Goal: Task Accomplishment & Management: Complete application form

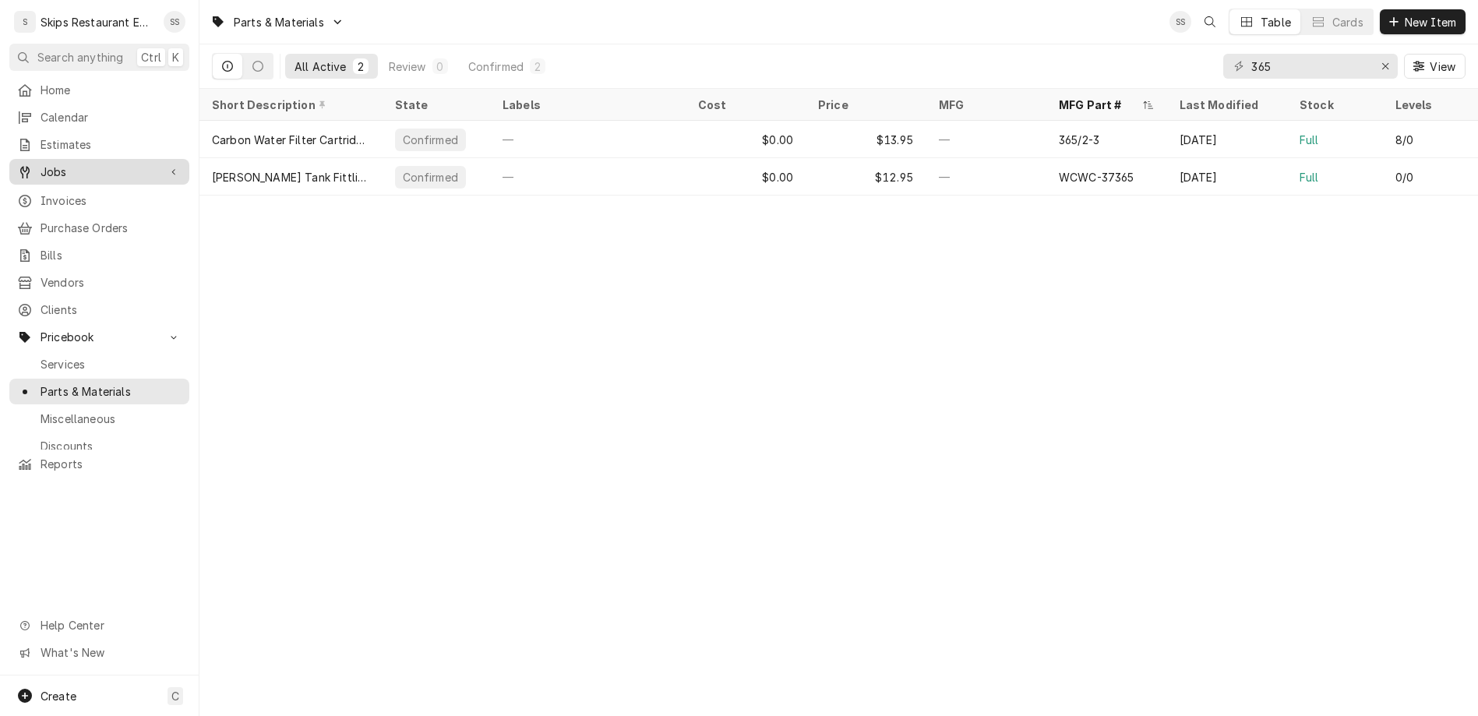
click at [41, 164] on span "Jobs" at bounding box center [100, 172] width 118 height 16
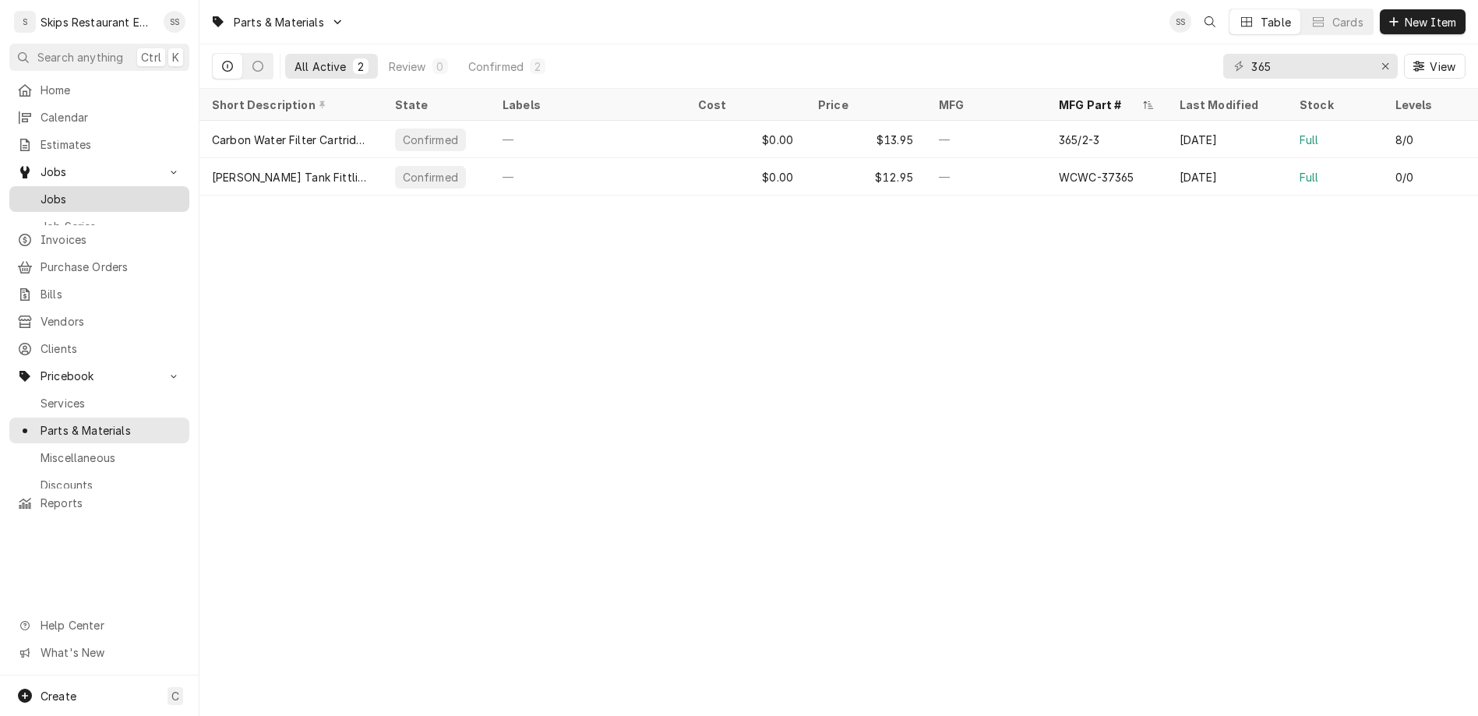
click at [41, 191] on span "Jobs" at bounding box center [111, 199] width 141 height 16
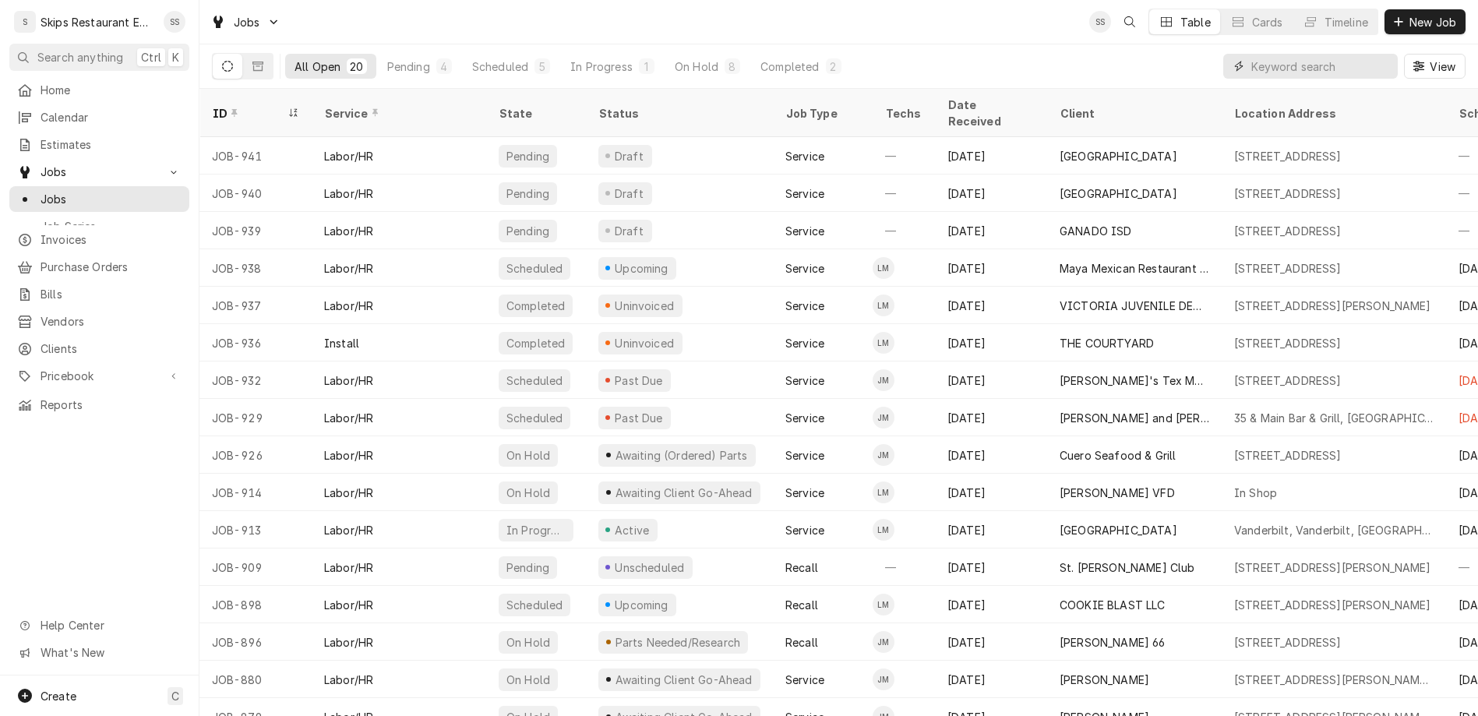
click at [1323, 54] on input "Dynamic Content Wrapper" at bounding box center [1320, 66] width 139 height 25
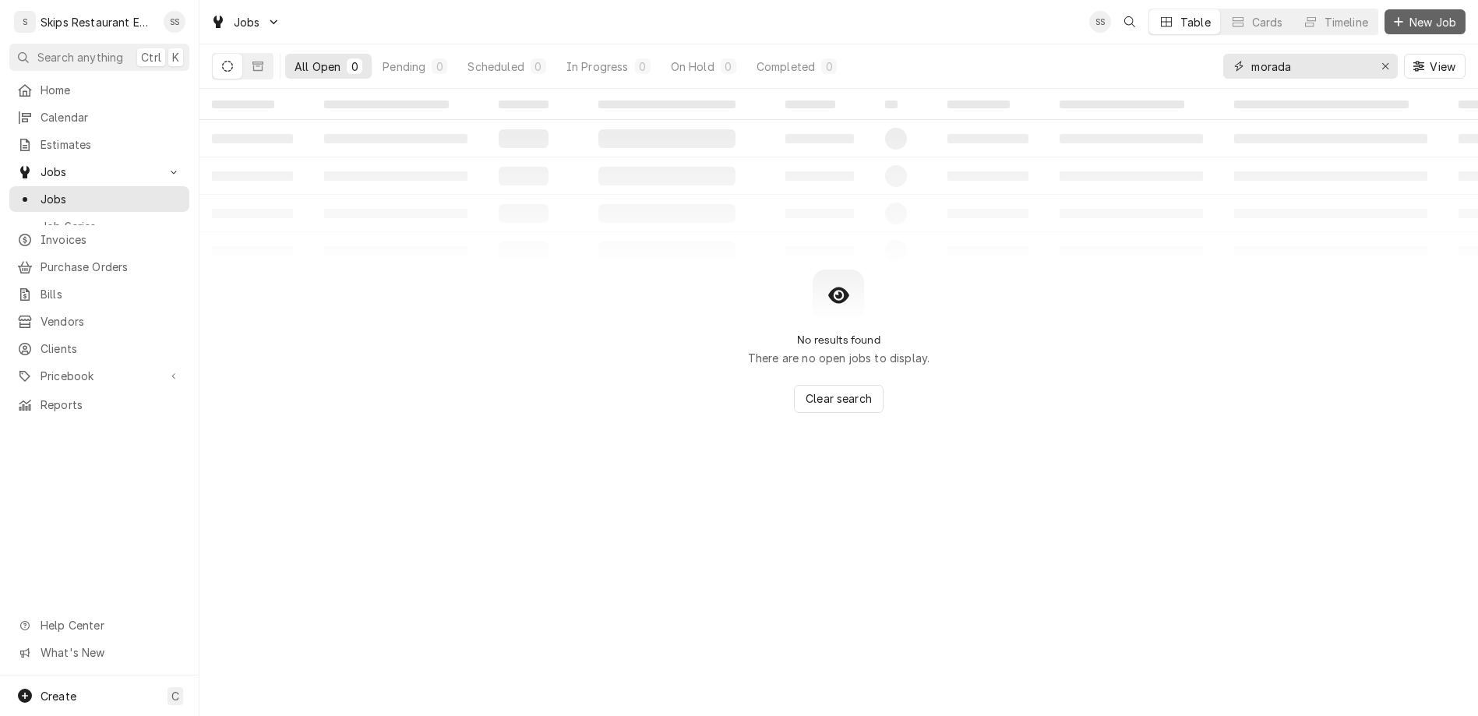
type input "morada"
click at [1443, 15] on span "New Job" at bounding box center [1433, 22] width 53 height 16
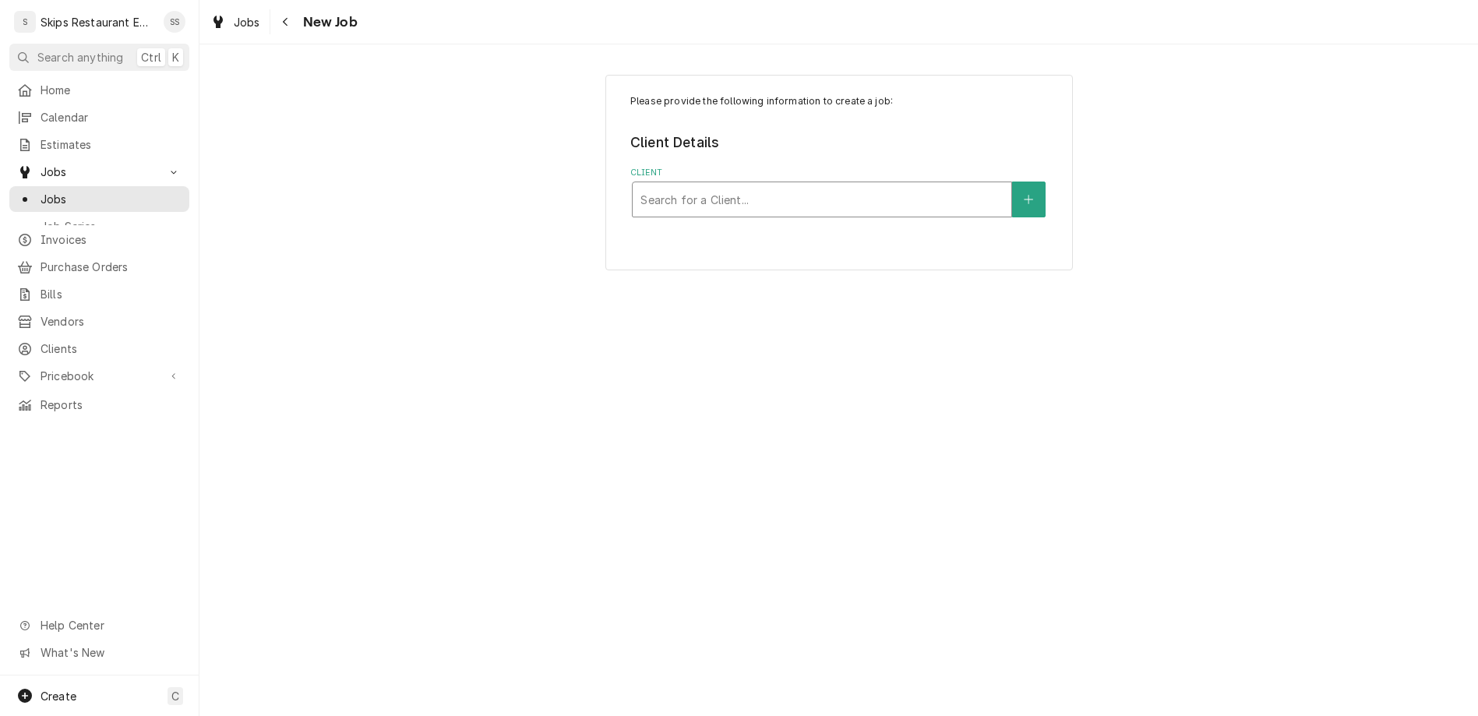
click at [759, 185] on div "Client" at bounding box center [822, 199] width 363 height 28
type input "Morada"
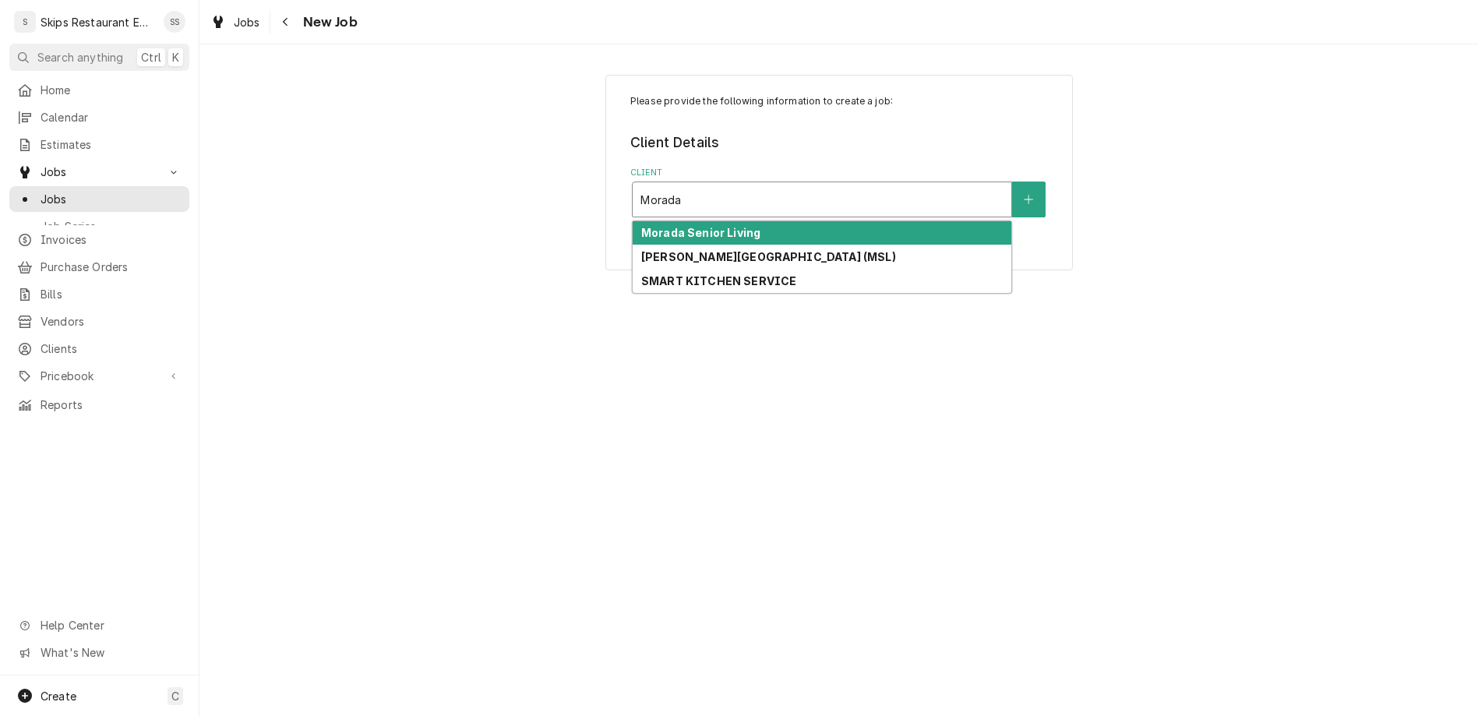
click at [747, 226] on strong "Morada Senior Living" at bounding box center [700, 232] width 119 height 13
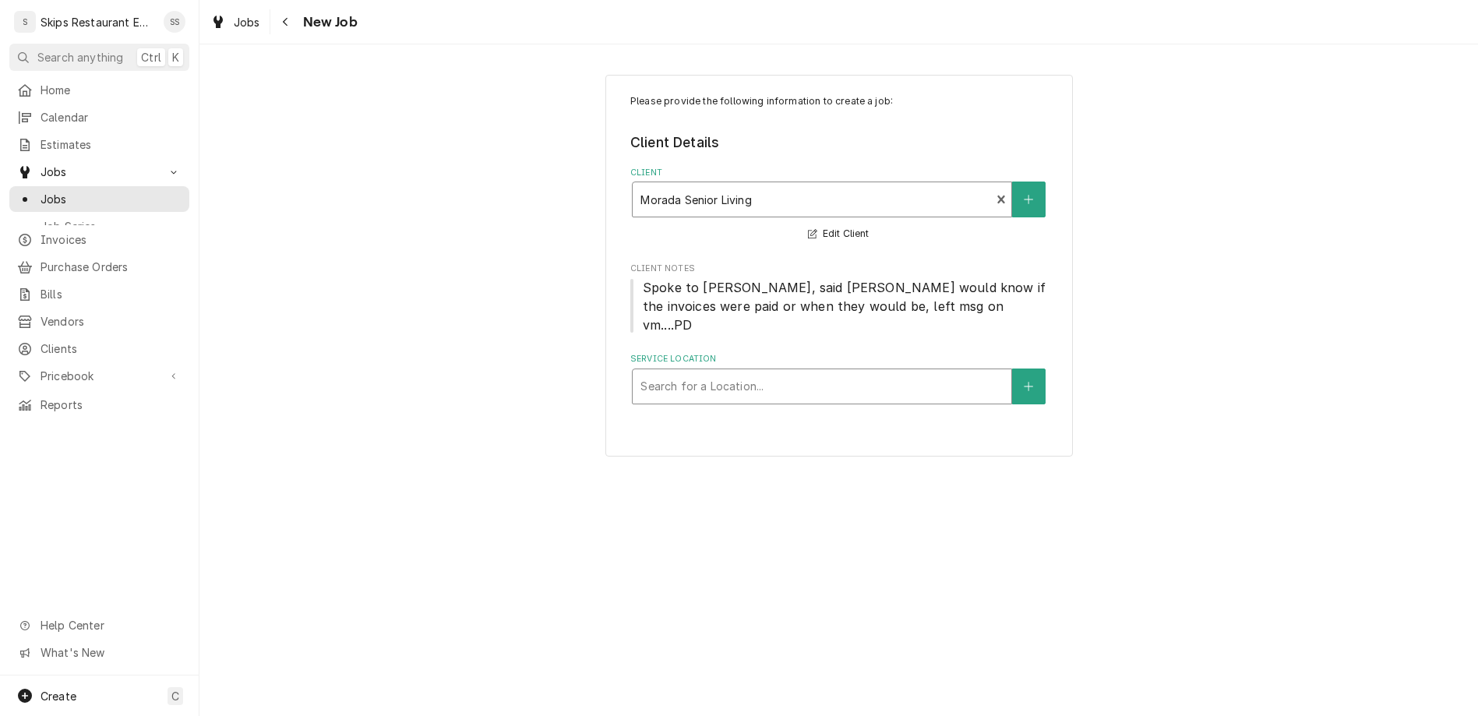
click at [753, 372] on div "Service Location" at bounding box center [822, 386] width 363 height 28
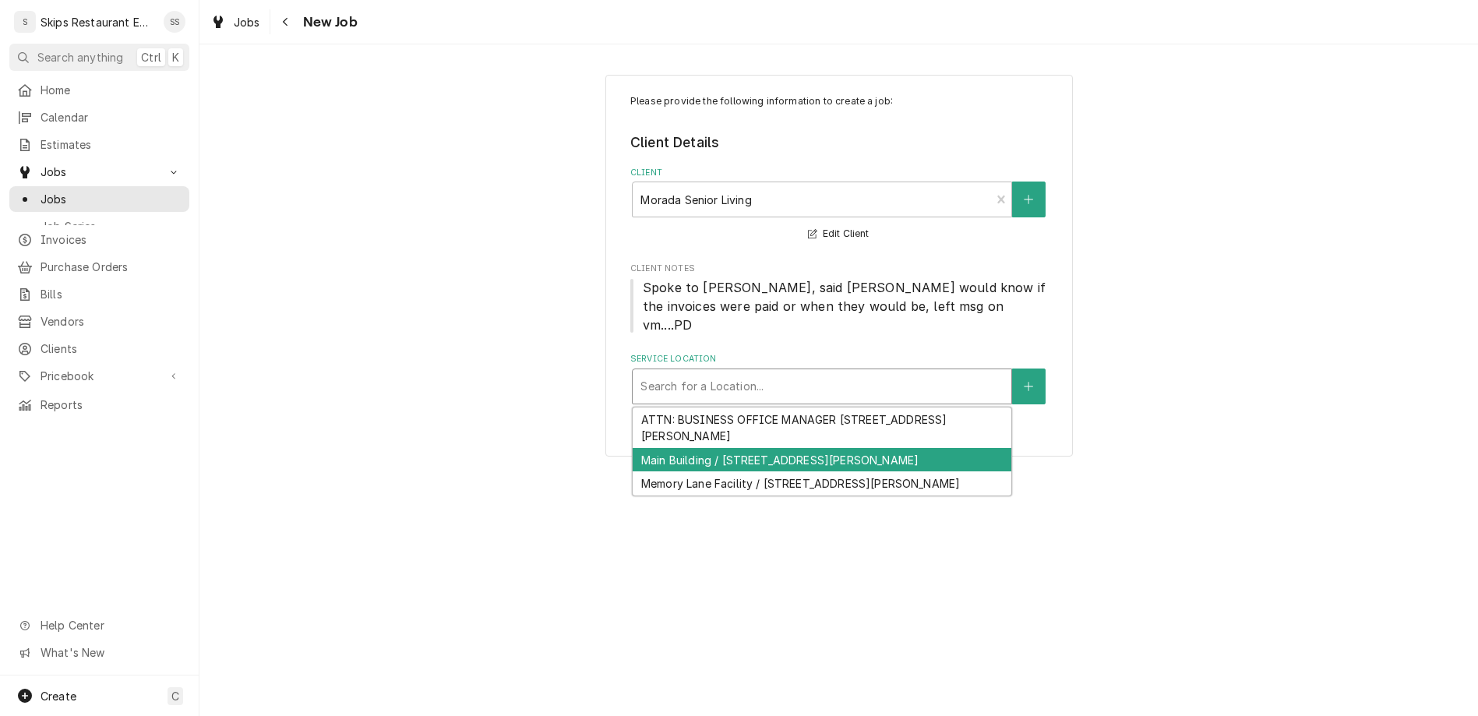
click at [754, 448] on div "Main Building / 9606 N Zac Lentz Pkwy, Victoria, TX 77904" at bounding box center [822, 460] width 379 height 24
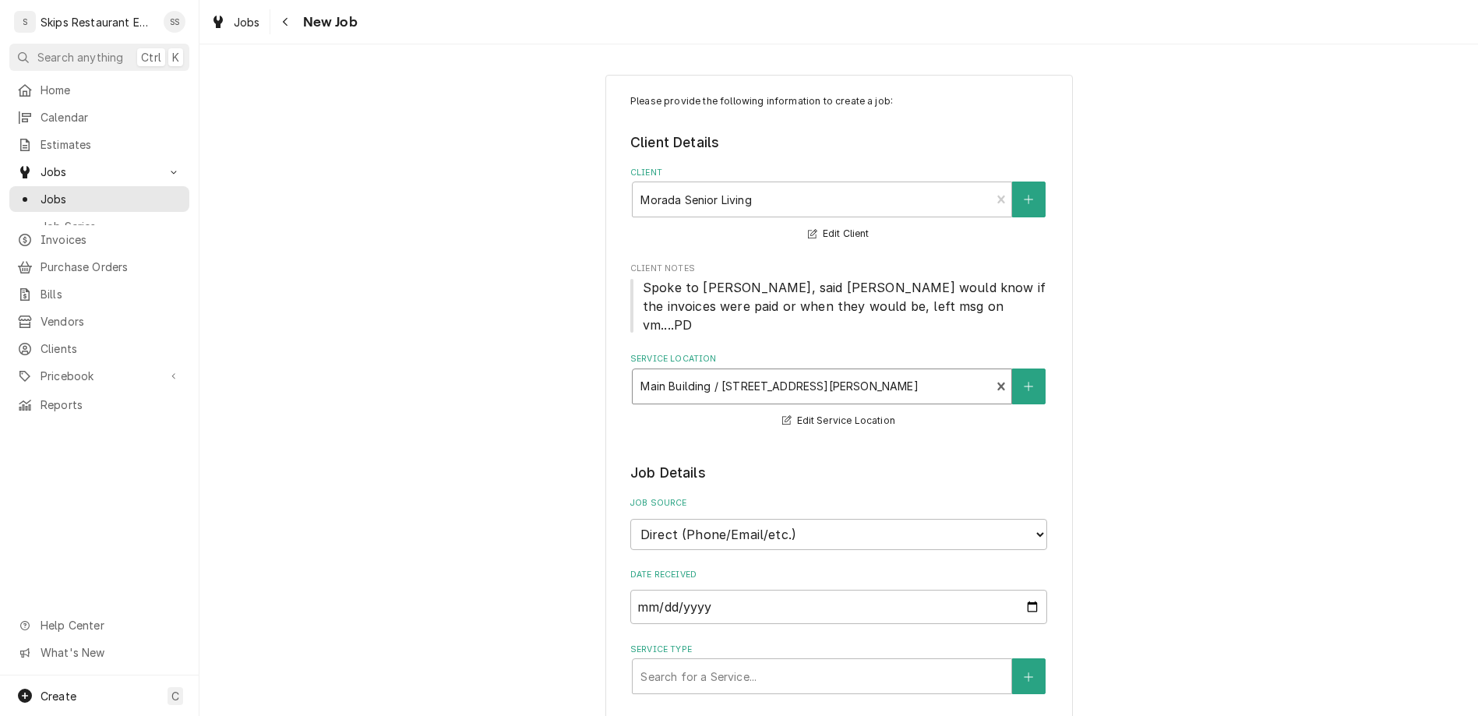
click at [754, 497] on div "Job Source Direct (Phone/Email/etc.) Service Channel Other" at bounding box center [838, 523] width 417 height 52
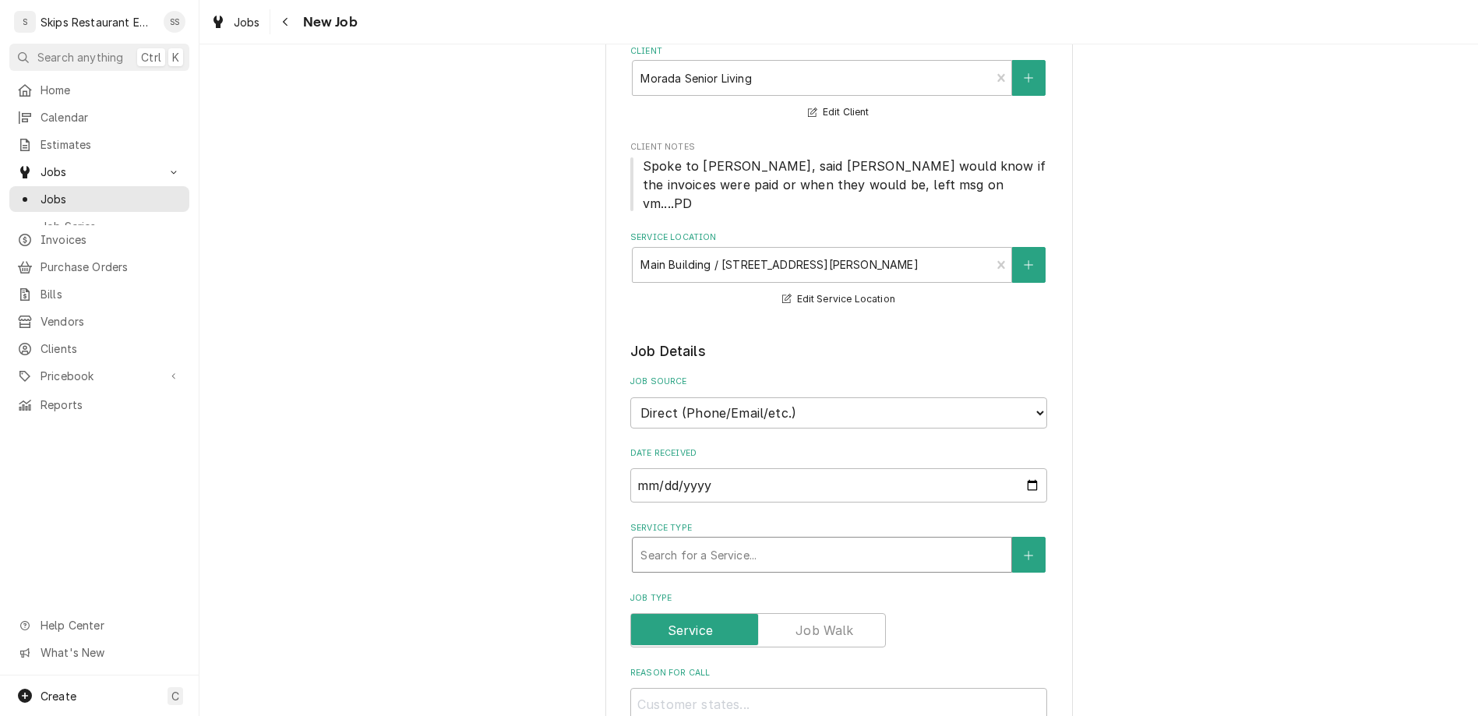
click at [701, 541] on div "Service Type" at bounding box center [822, 555] width 363 height 28
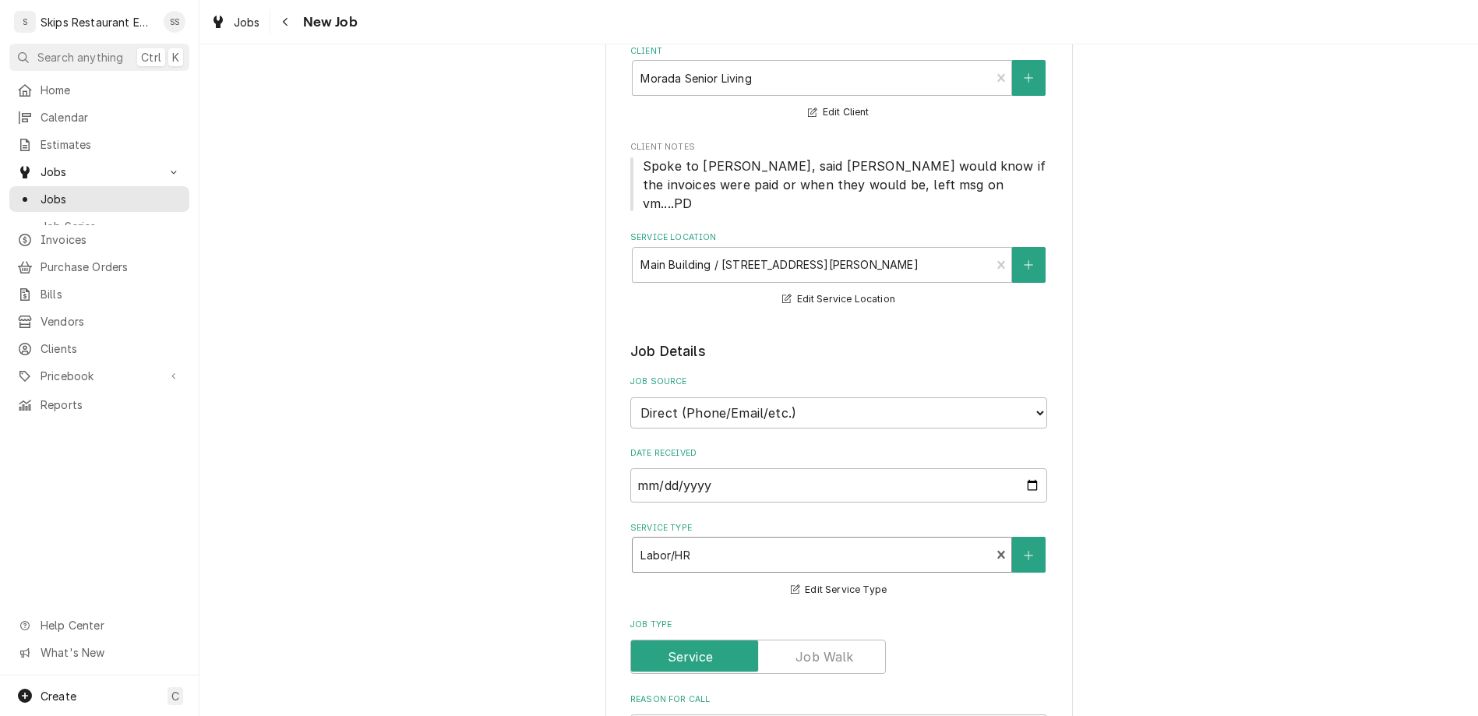
type textarea "x"
type textarea "Re"
type textarea "x"
type textarea "Remo"
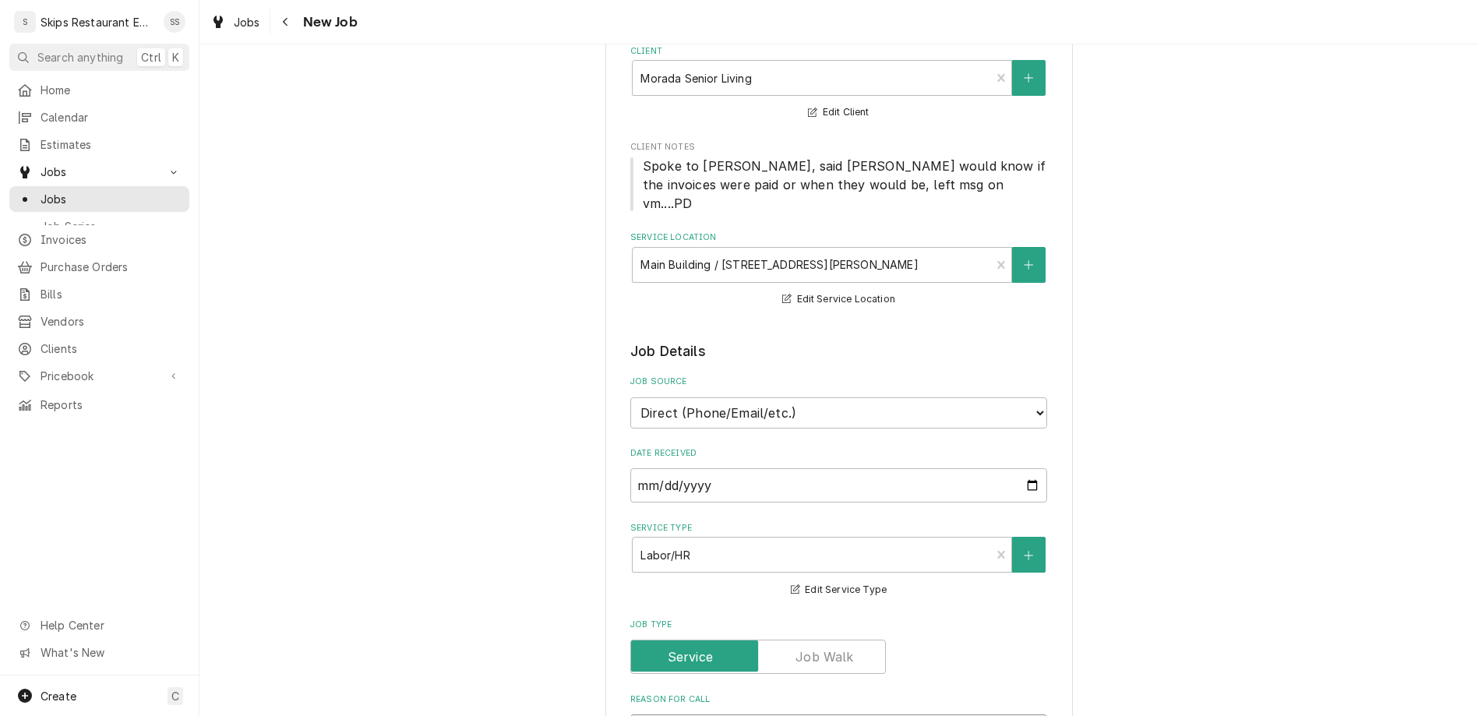
type textarea "x"
type textarea "Remov"
type textarea "x"
type textarea "Remove"
type textarea "x"
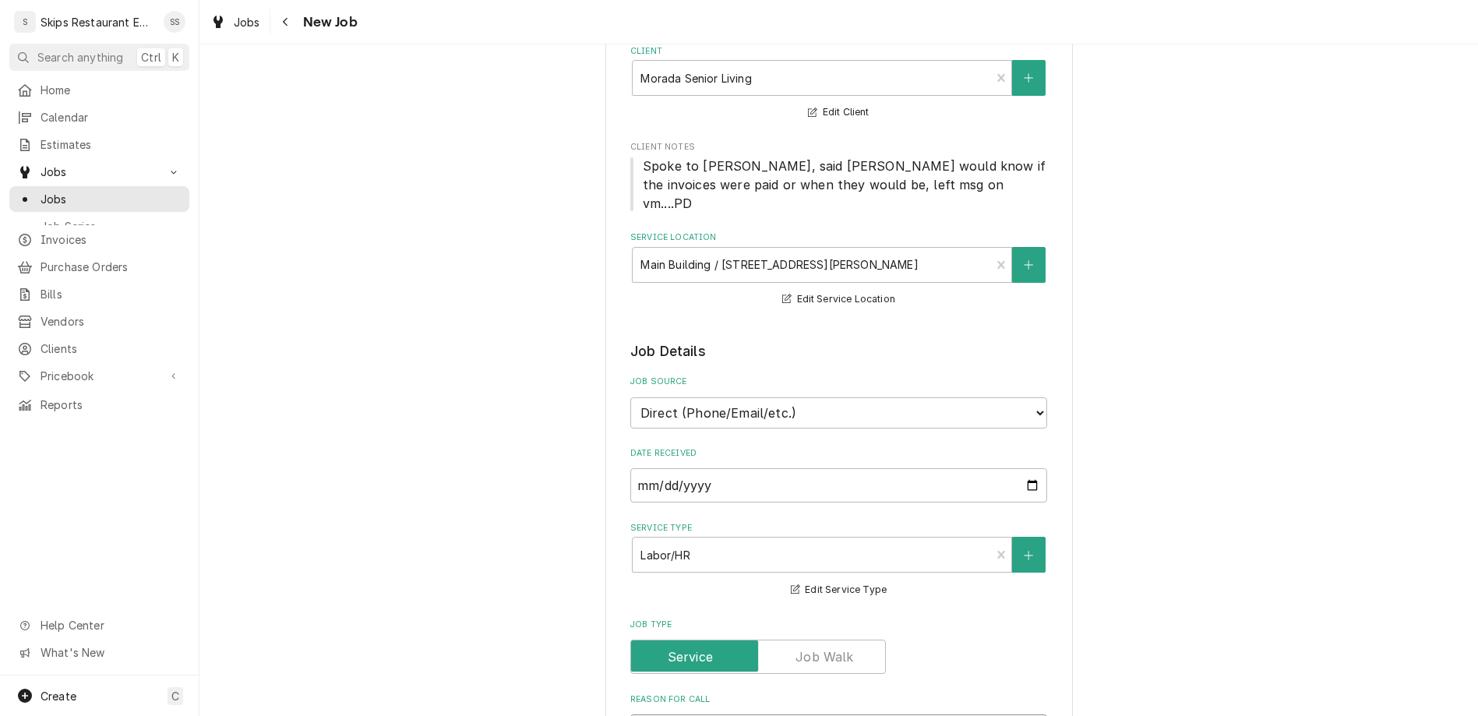
type textarea "Remove o"
type textarea "x"
type textarea "Remove ol"
type textarea "x"
type textarea "Remove old"
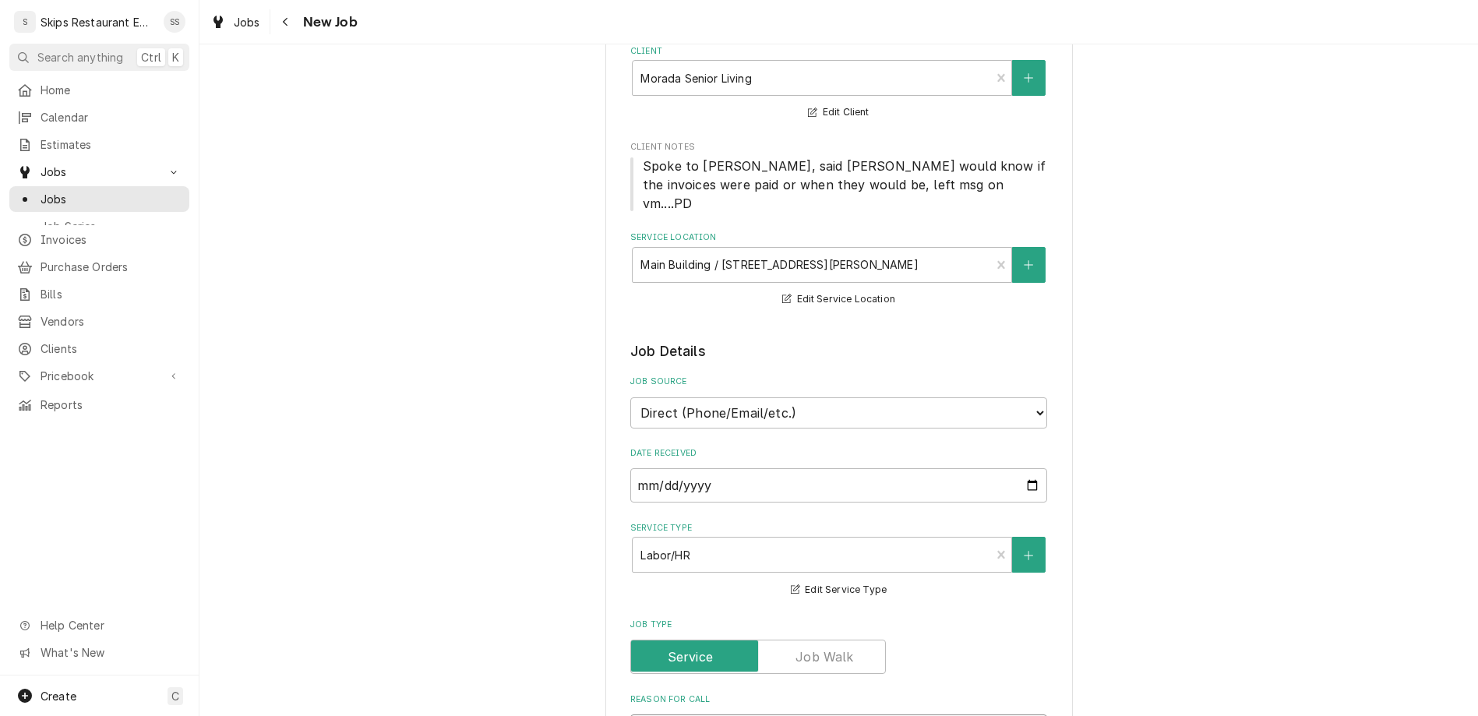
type textarea "x"
type textarea "Remove old"
type textarea "x"
type textarea "Remove old a"
type textarea "x"
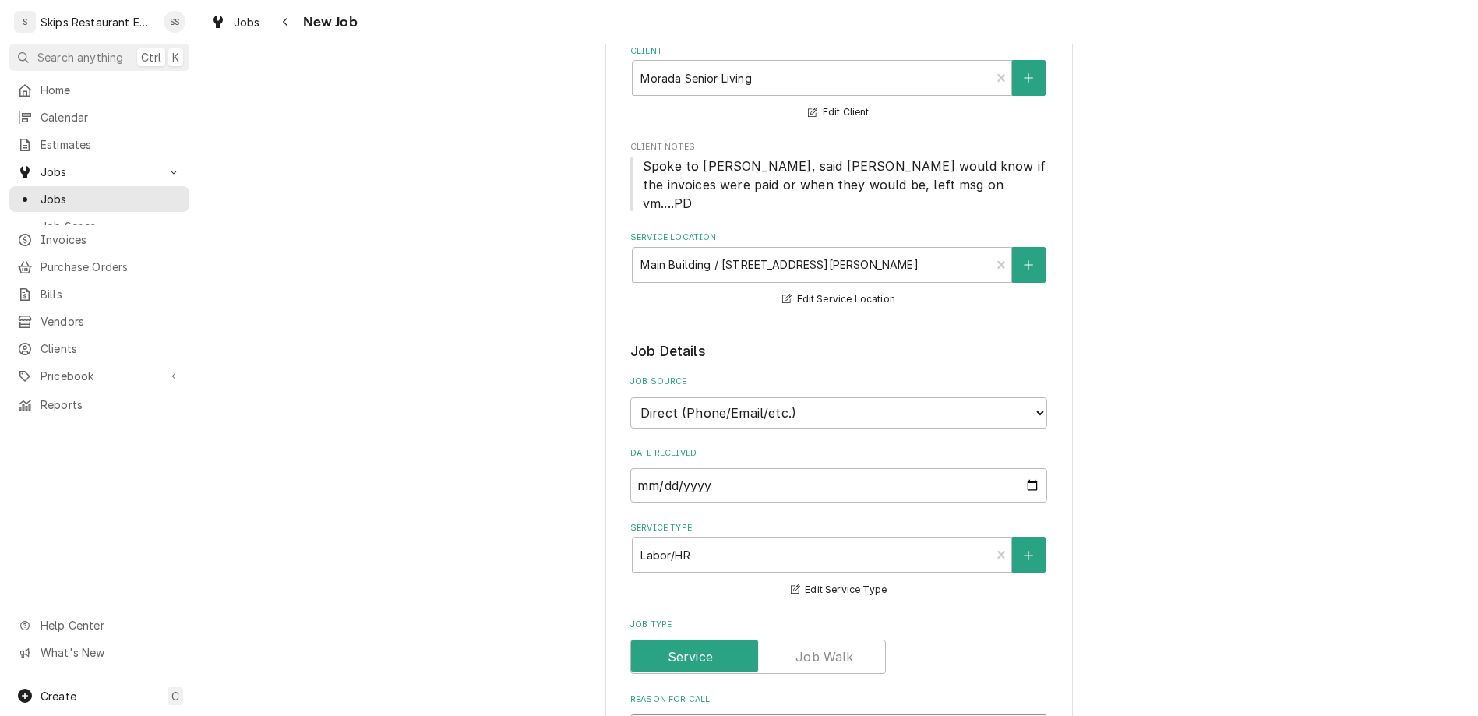
type textarea "Remove old an"
type textarea "x"
type textarea "Remove old and"
type textarea "x"
type textarea "Remove old and i"
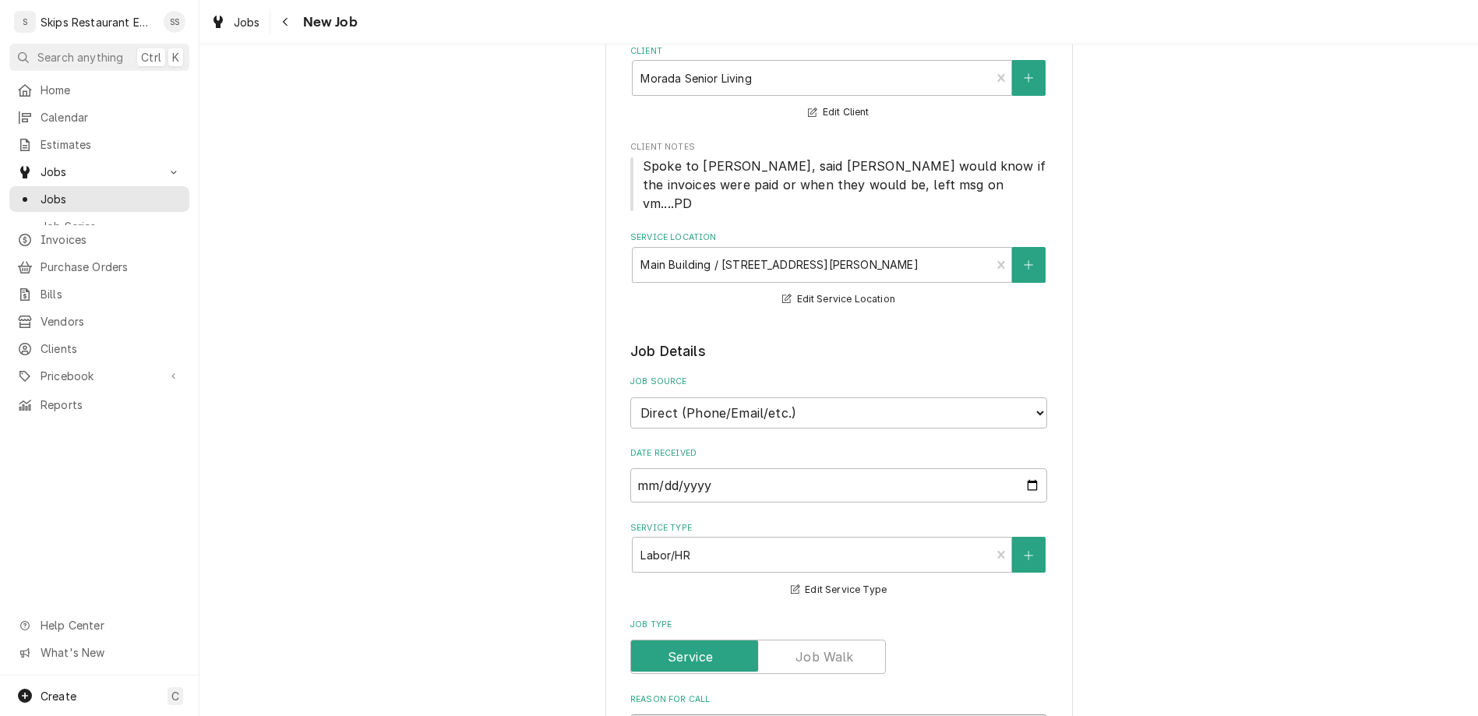
type textarea "x"
type textarea "Remove old and in"
type textarea "x"
type textarea "Remove old and ins"
type textarea "x"
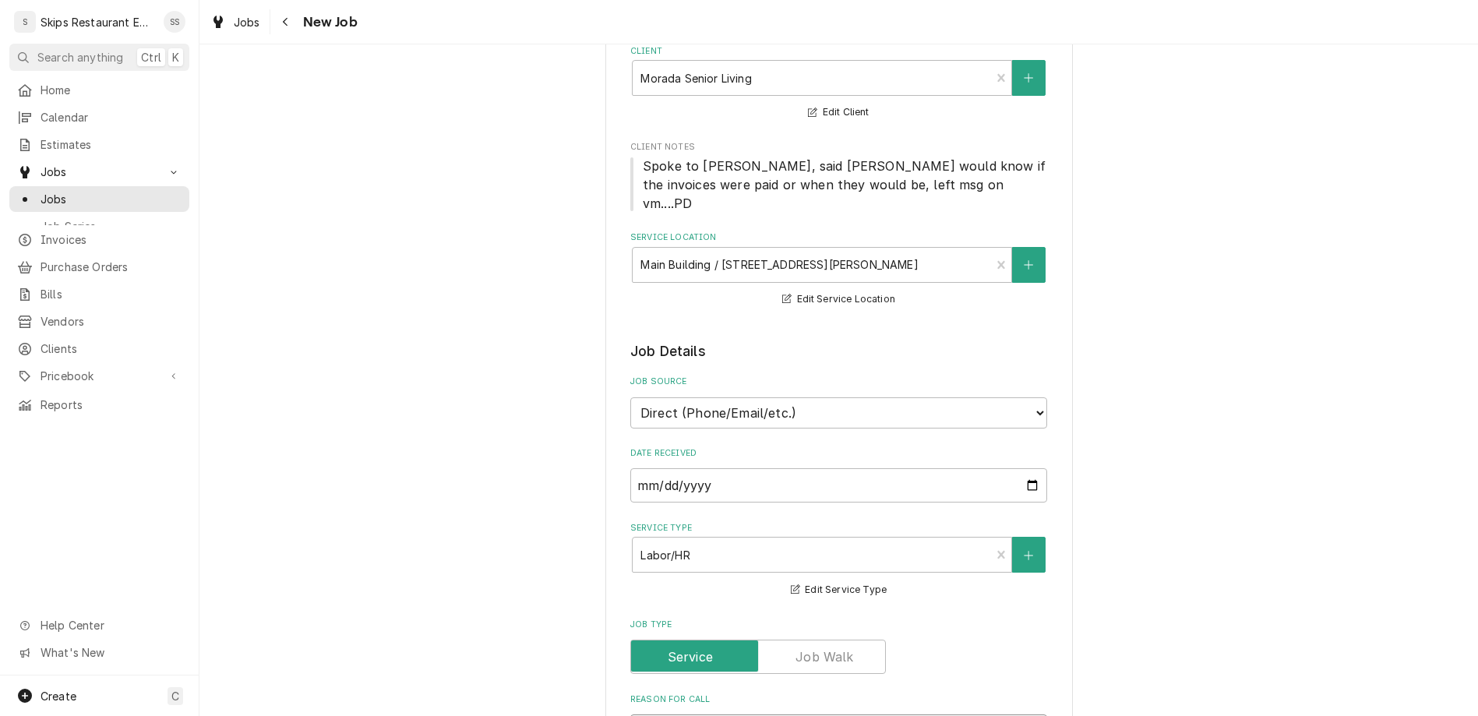
type textarea "Remove old and inst"
type textarea "x"
type textarea "Remove old and insta"
type textarea "x"
type textarea "Remove old and instal"
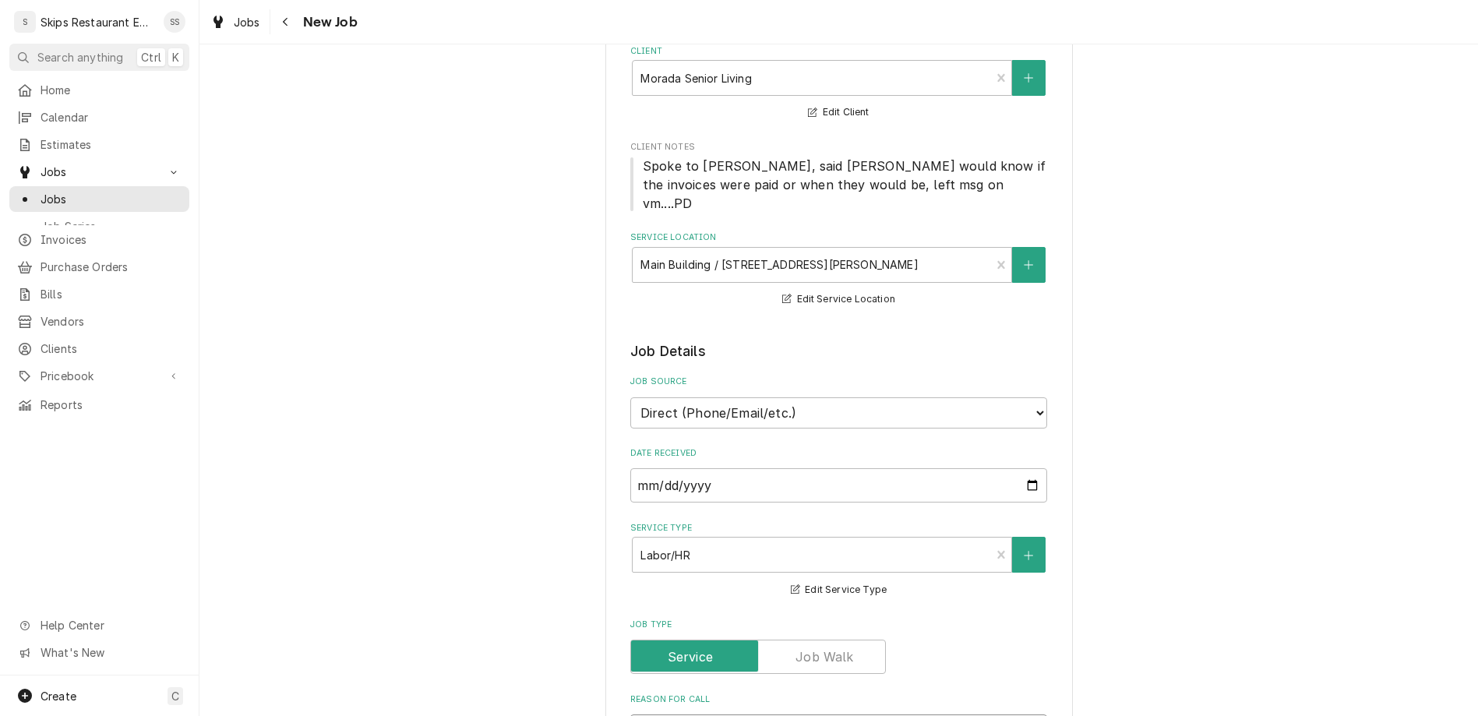
type textarea "x"
type textarea "Remove old and installn"
type textarea "x"
type textarea "Remove old and installn"
type textarea "x"
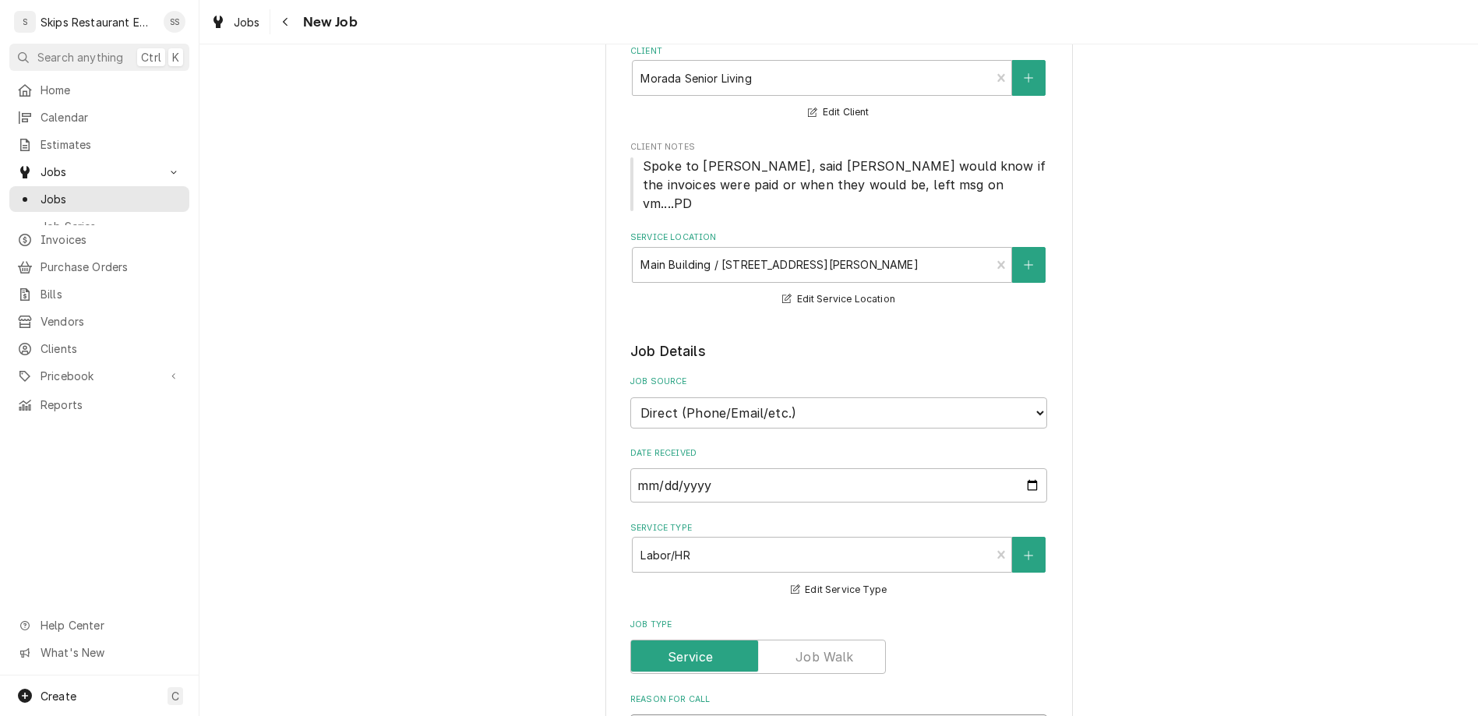
type textarea "Remove old and install"
type textarea "x"
type textarea "Remove old and install"
type textarea "x"
type textarea "Remove old and install n"
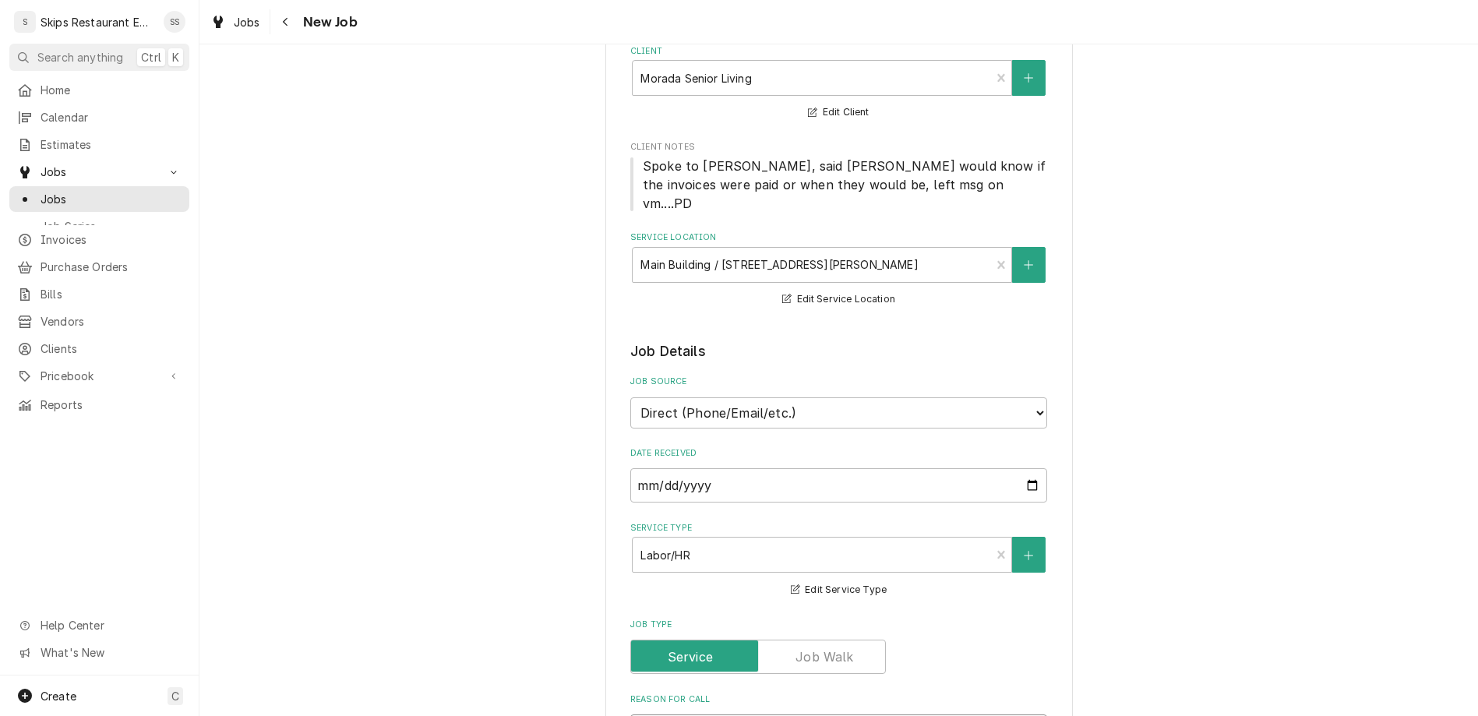
type textarea "x"
type textarea "Remove old and install ne"
type textarea "x"
type textarea "Remove old and install new"
type textarea "x"
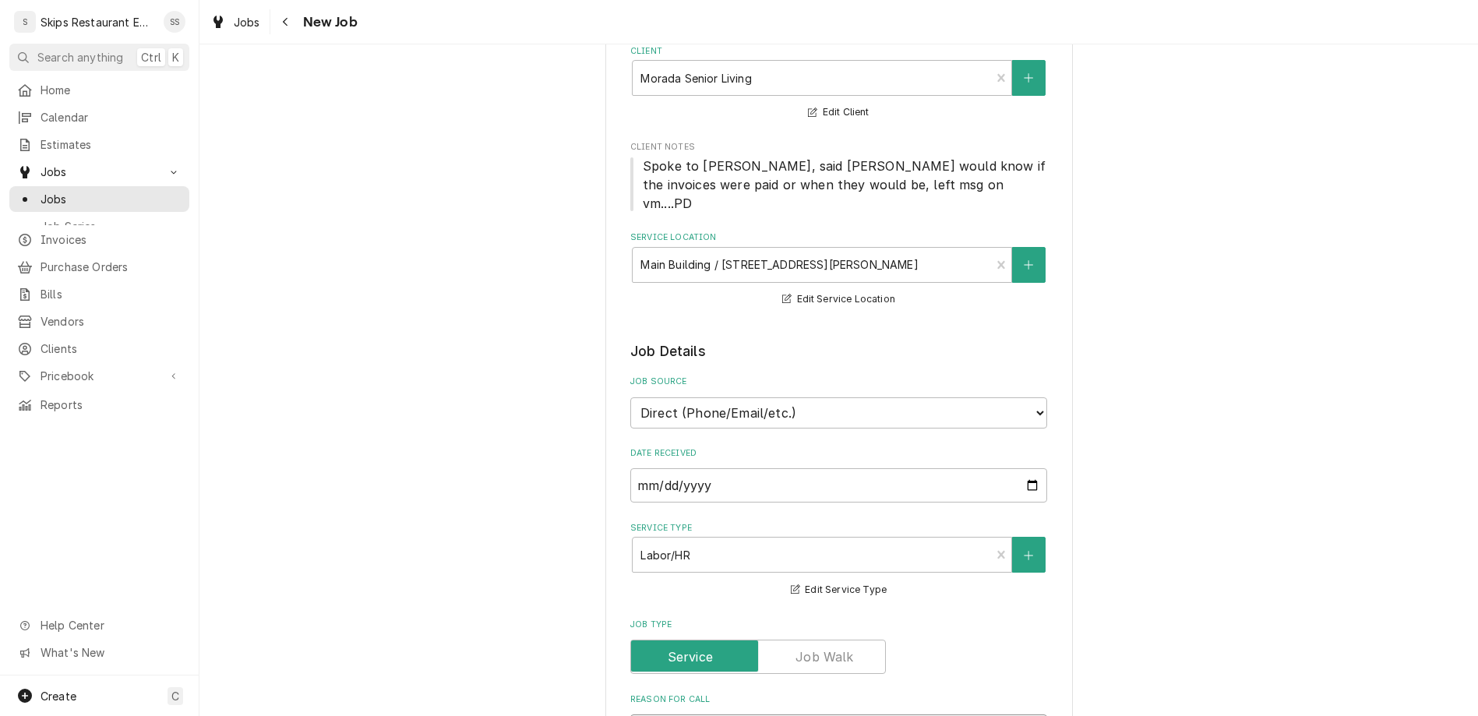
type textarea "Remove old and install new"
type textarea "x"
type textarea "Remove old and install new fre"
type textarea "x"
type textarea "Remove old and install new free"
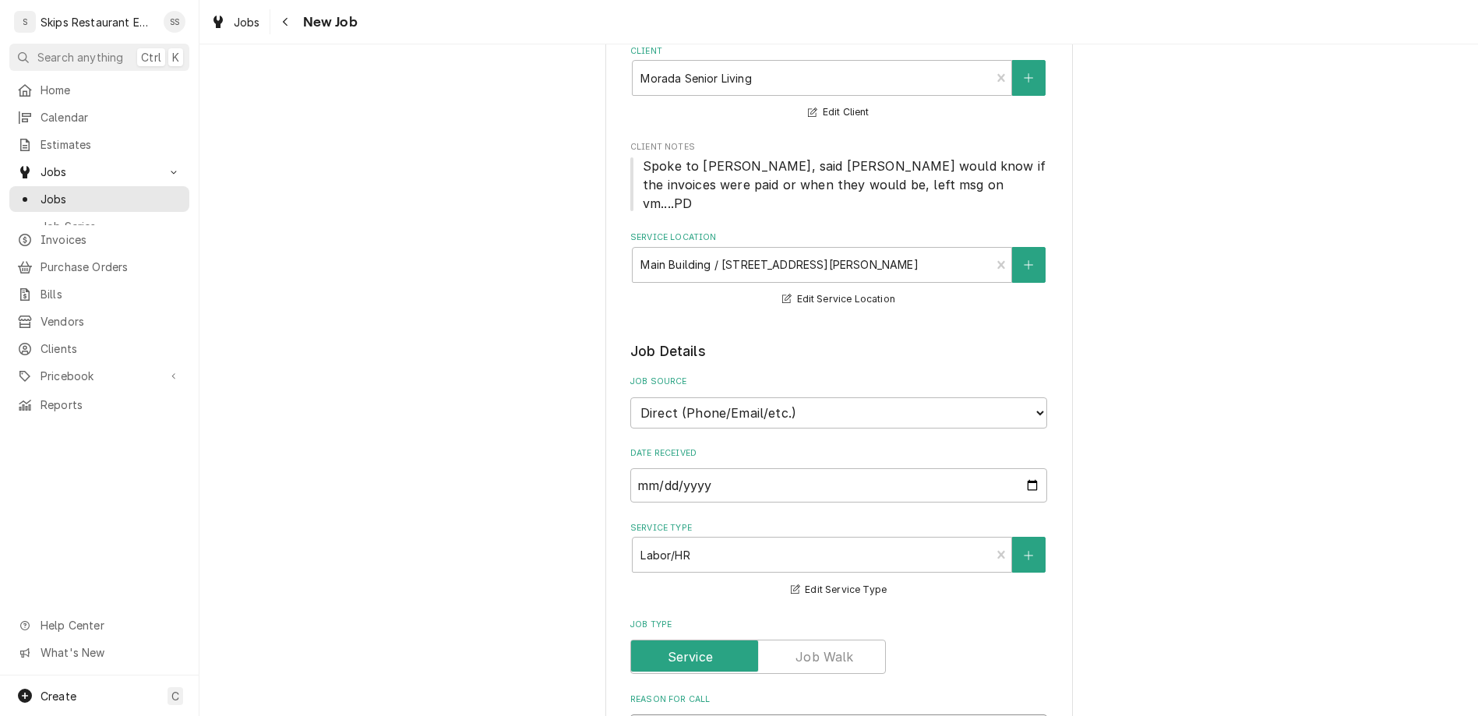
type textarea "x"
type textarea "Remove old and install new freez"
type textarea "x"
type textarea "Remove old and install new freeze"
type textarea "x"
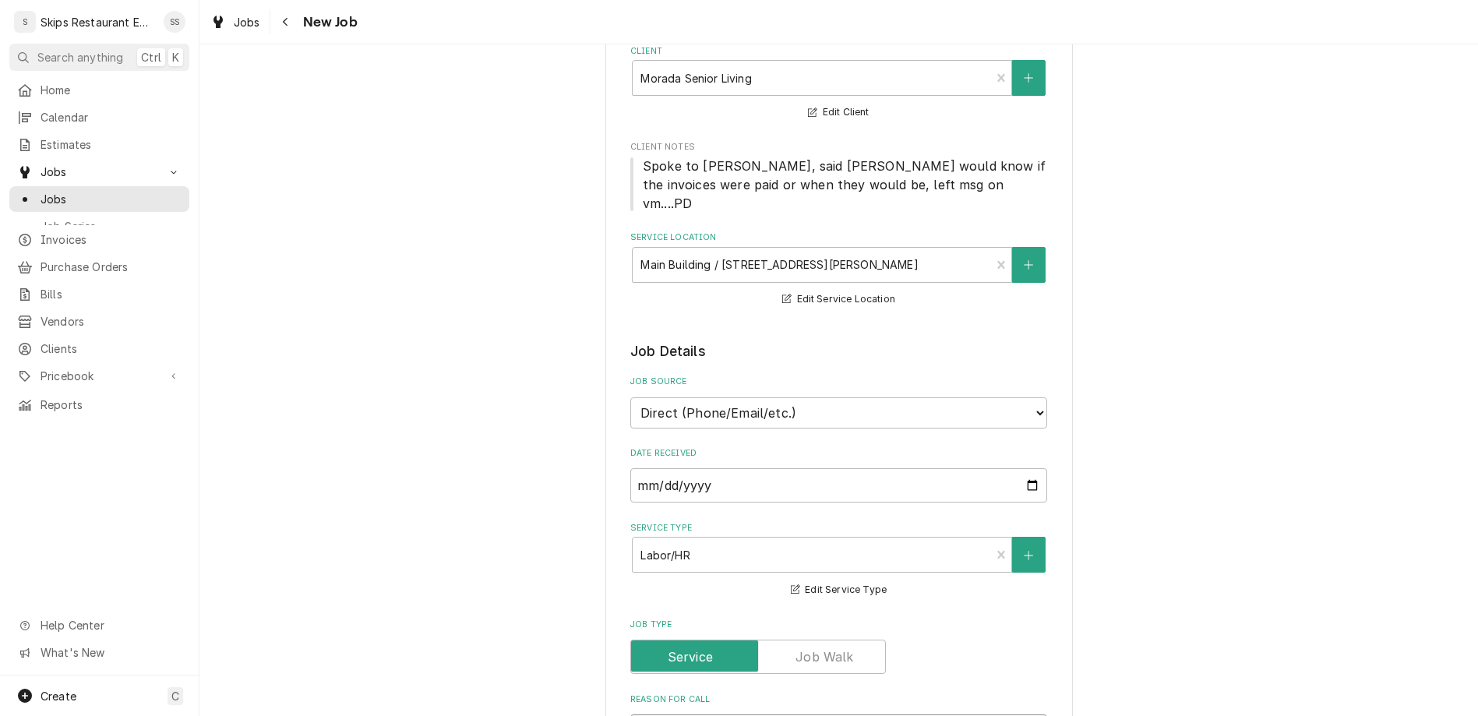
type textarea "Remove old and install new freezer"
type textarea "x"
type textarea "Remove old and install new freezer"
type textarea "x"
type textarea "Remove old and install new freezer d"
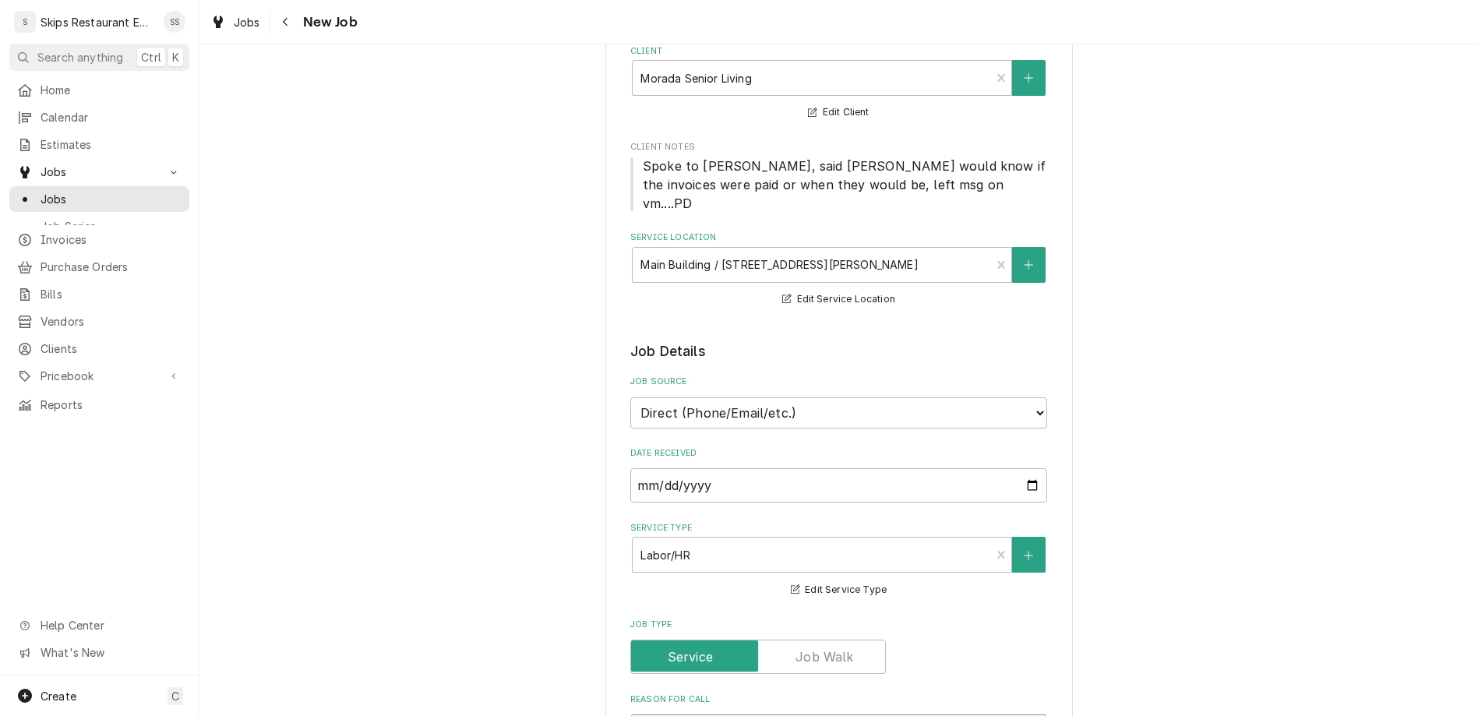
type textarea "x"
type textarea "Remove old and install new freezer do"
type textarea "x"
type textarea "Remove old and install new freezer doo"
type textarea "x"
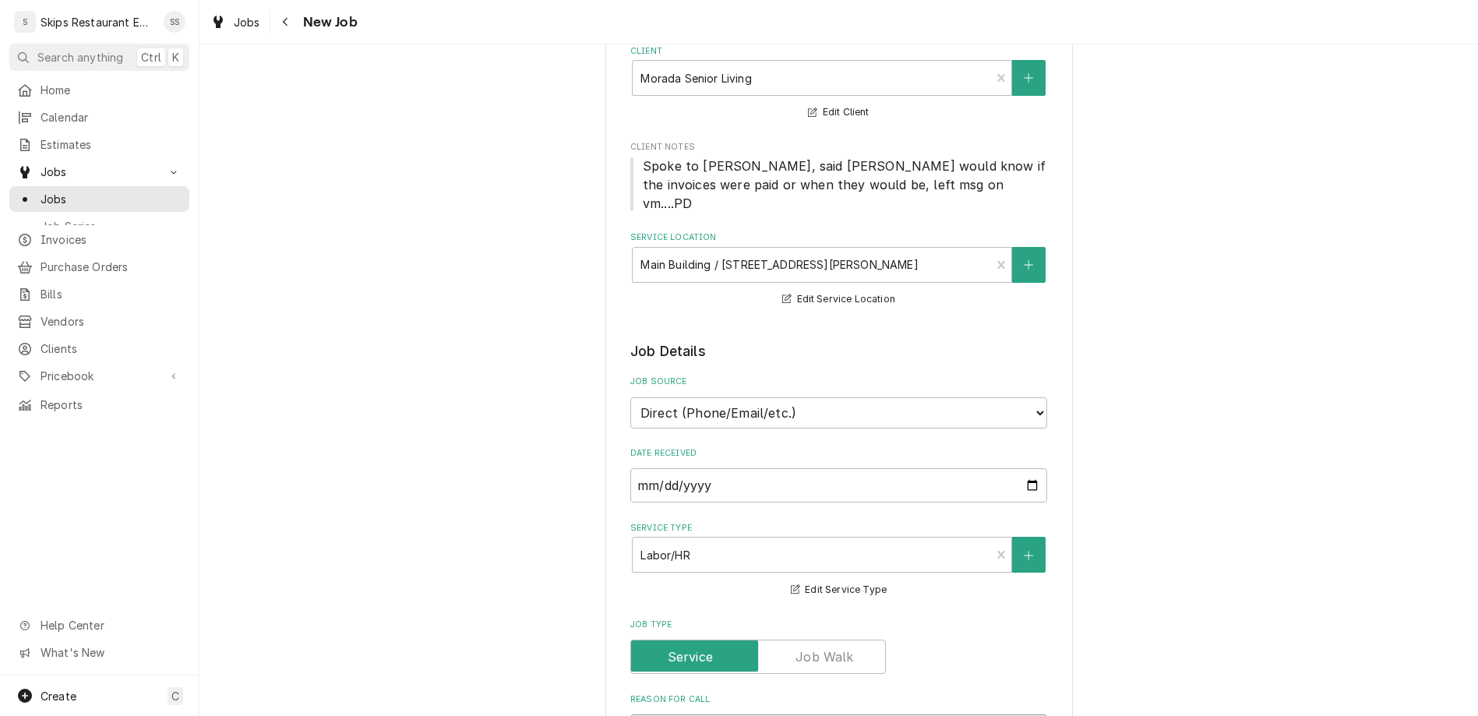
type textarea "Remove old and install new freezer door"
type textarea "x"
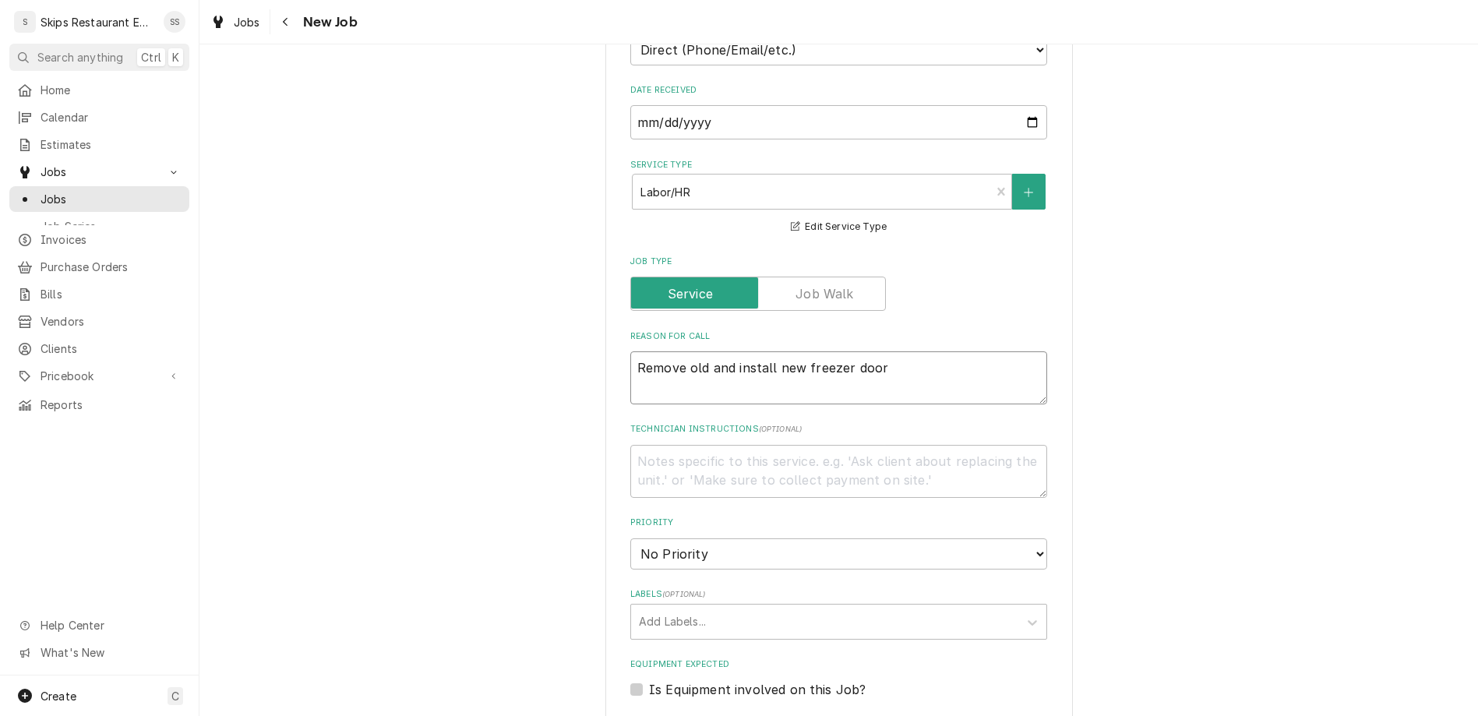
scroll to position [486, 0]
type textarea "Remove old and install new freezer door"
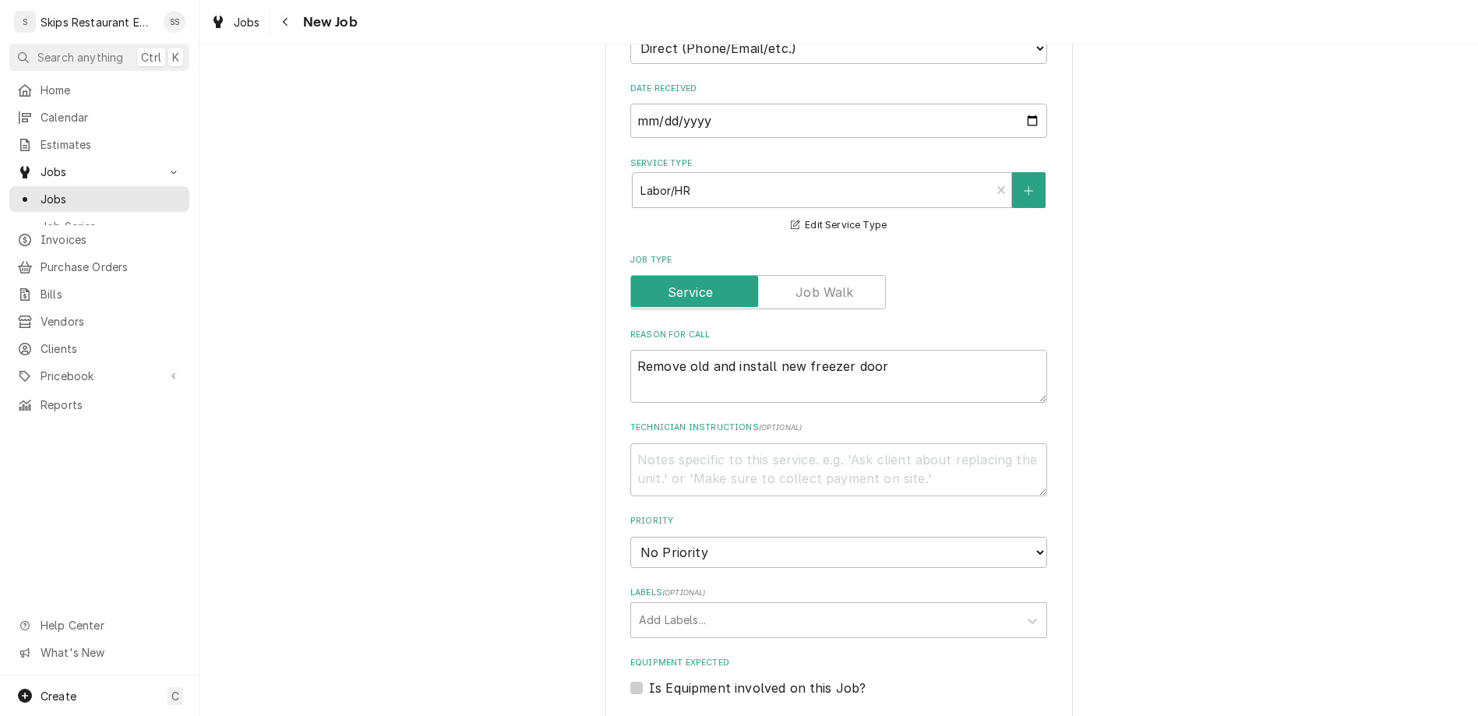
type textarea "x"
type input "2025-09-30"
type textarea "x"
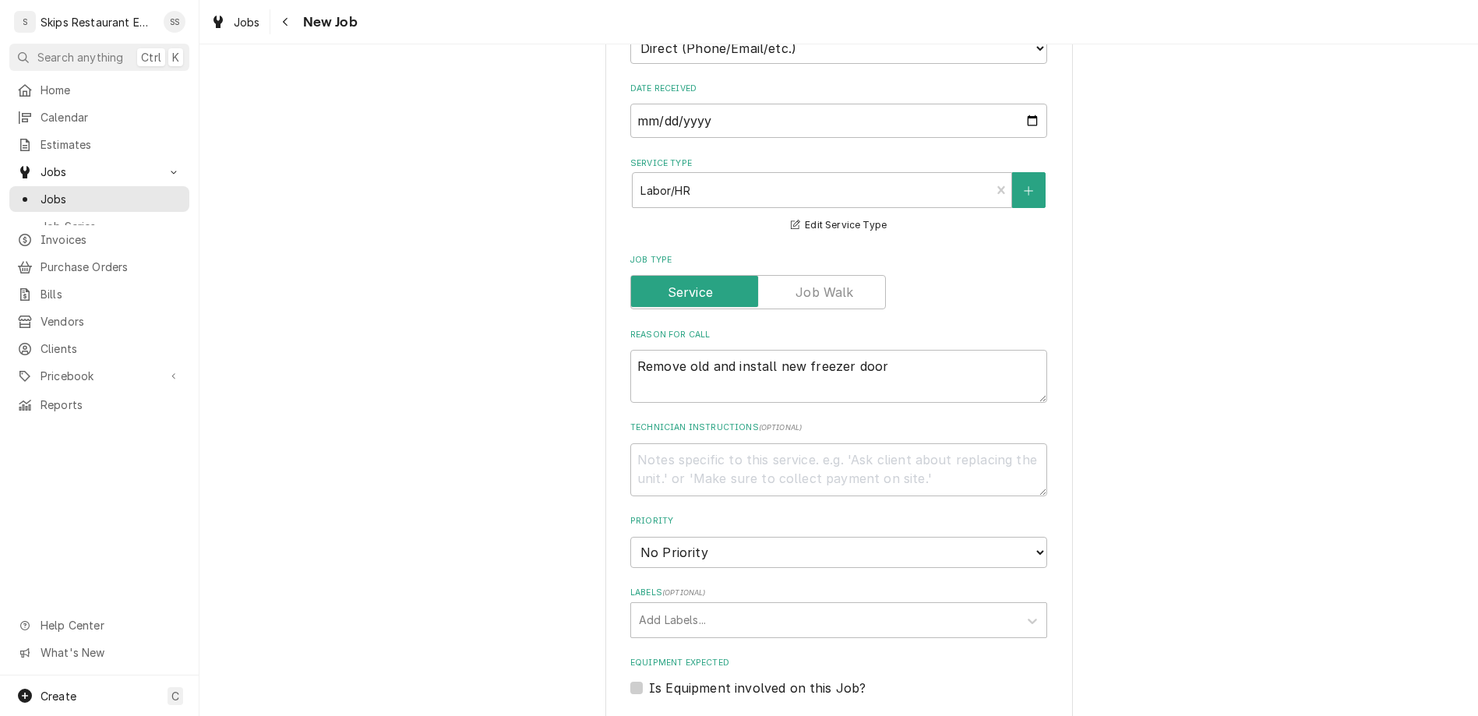
select select "09:00:00"
click option "9:00 AM" at bounding box center [0, 0] width 0 height 0
type textarea "x"
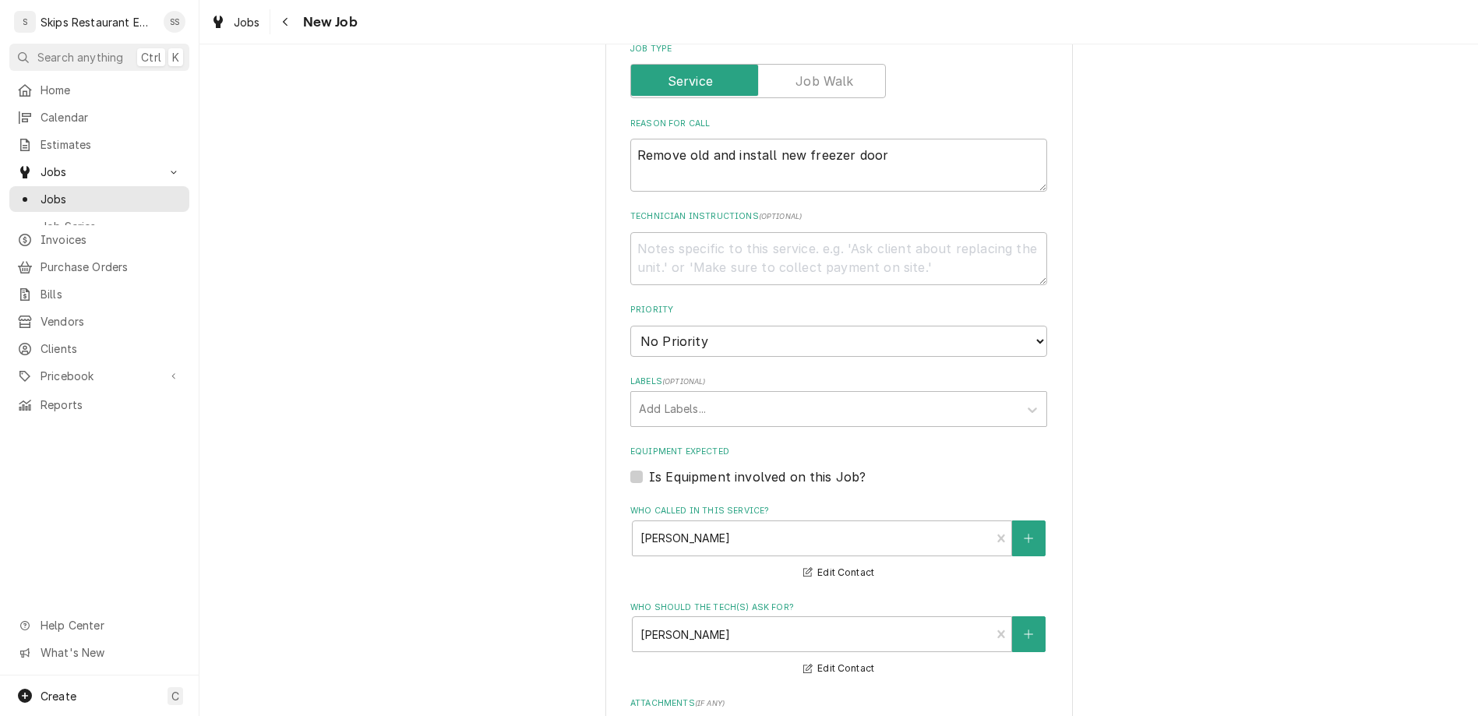
scroll to position [701, 0]
type input "3"
type textarea "x"
type input "3"
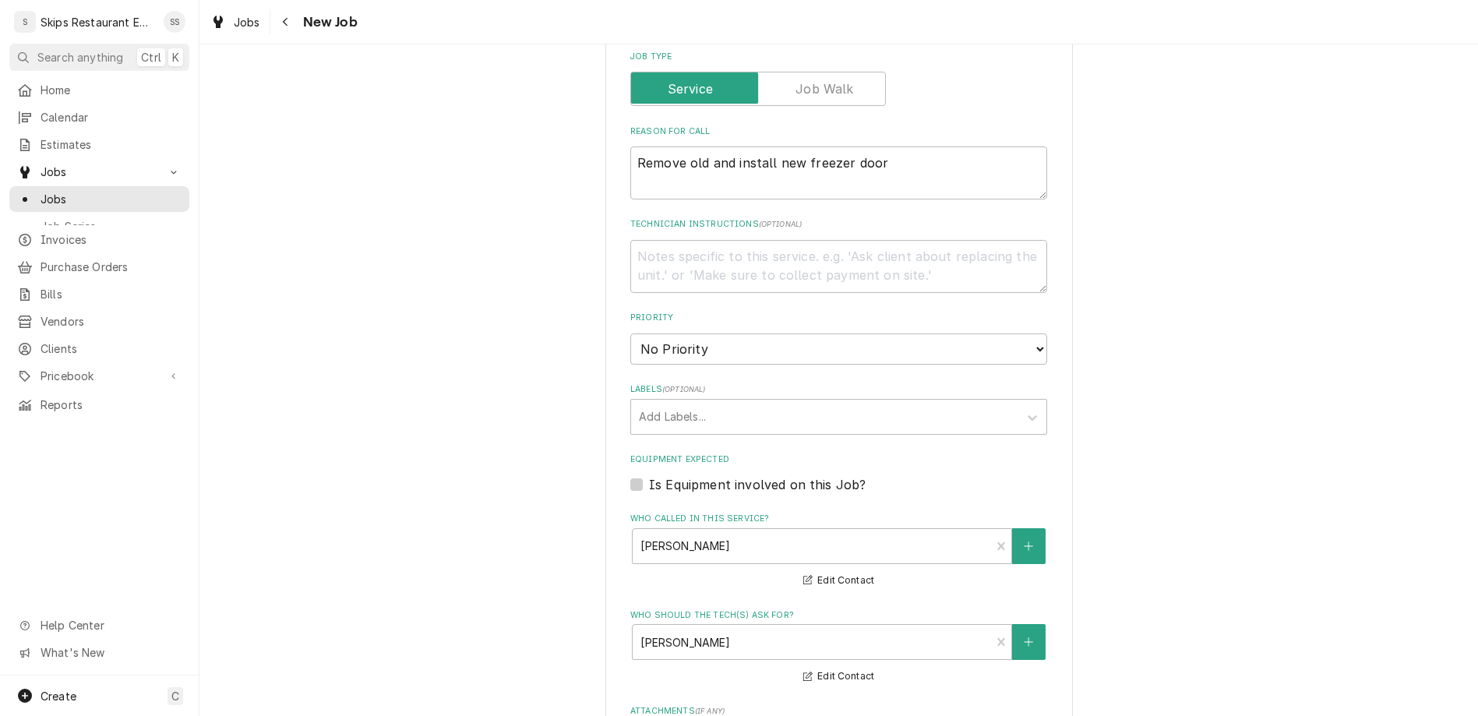
type textarea "x"
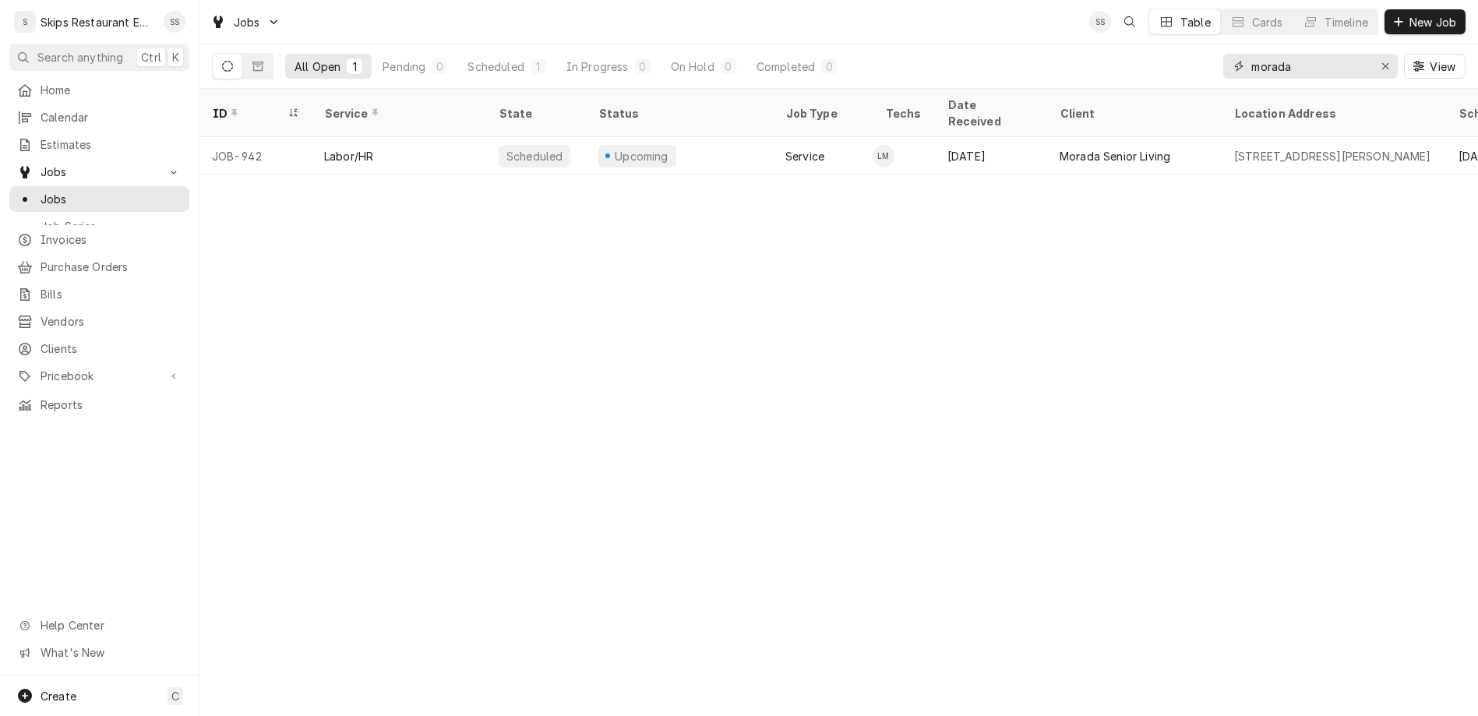
click at [1348, 54] on input "morada" at bounding box center [1309, 66] width 117 height 25
drag, startPoint x: 1347, startPoint y: 50, endPoint x: 1297, endPoint y: 50, distance: 49.9
click at [1297, 54] on input "morada" at bounding box center [1309, 66] width 117 height 25
